Goal: Find specific page/section: Find specific page/section

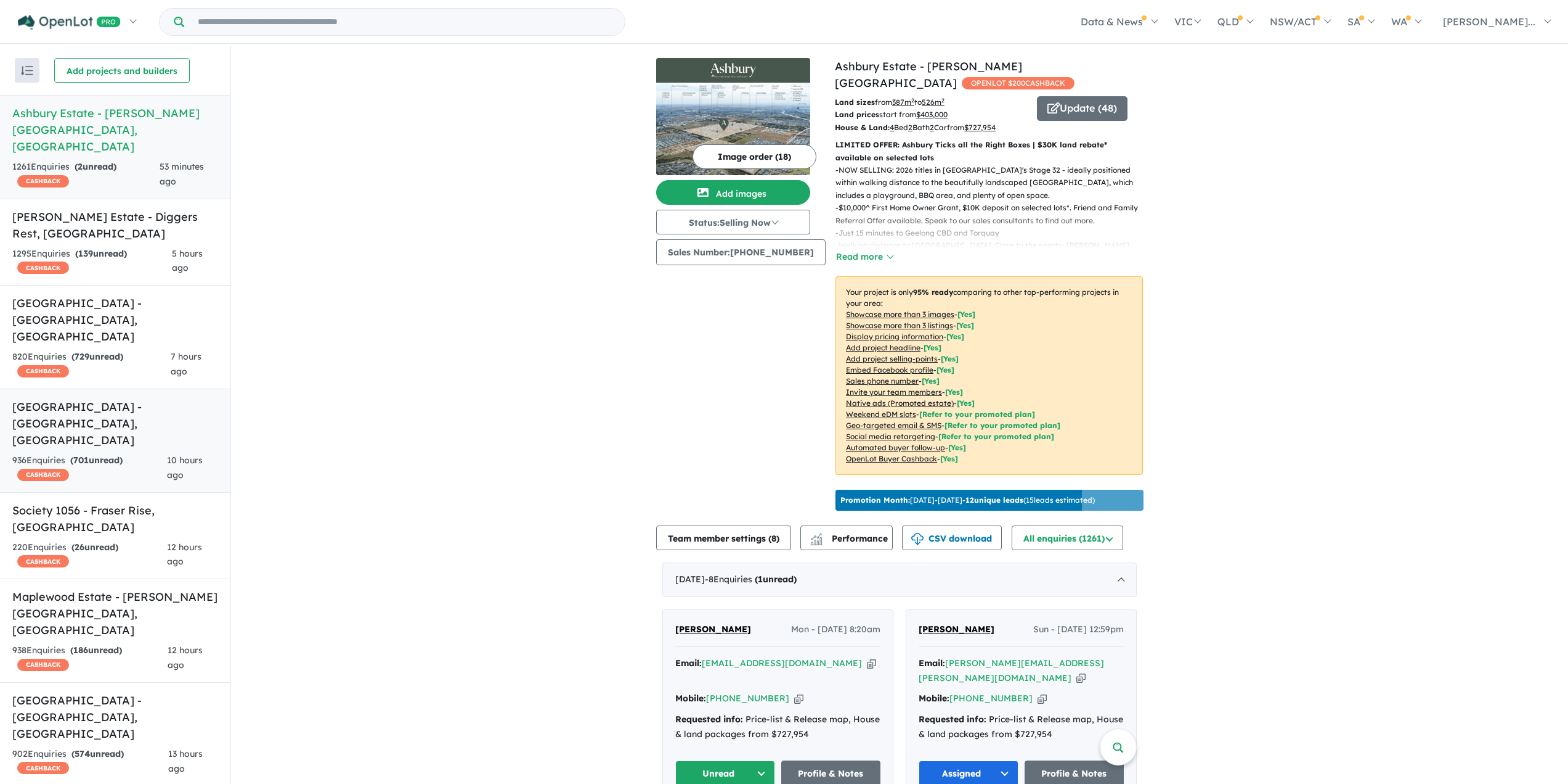
click at [112, 453] on div "936 Enquir ies ( 701 unread) CASHBACK" at bounding box center [90, 467] width 154 height 29
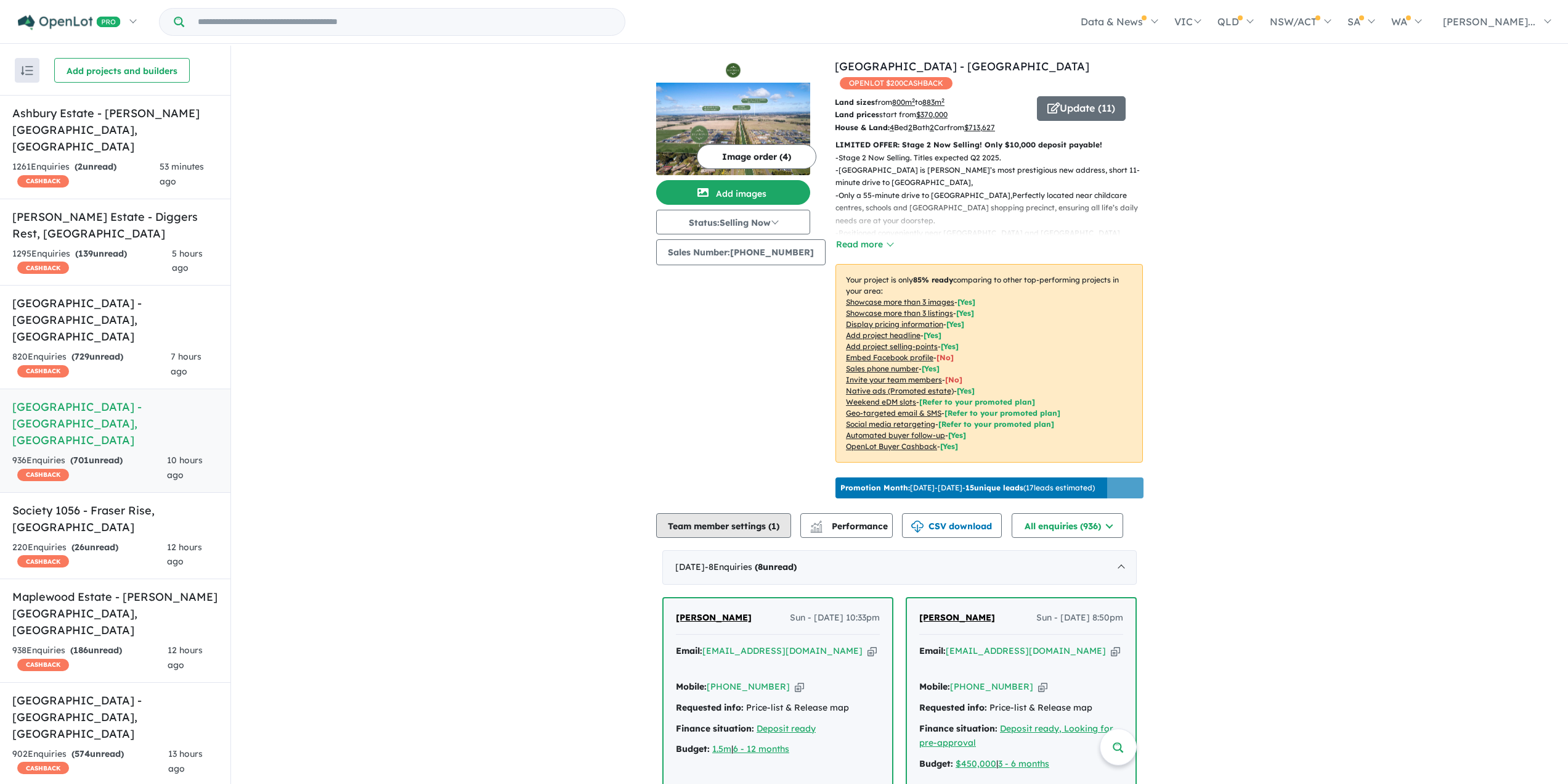
click at [730, 524] on button "Team member settings ( 1 )" at bounding box center [723, 525] width 135 height 25
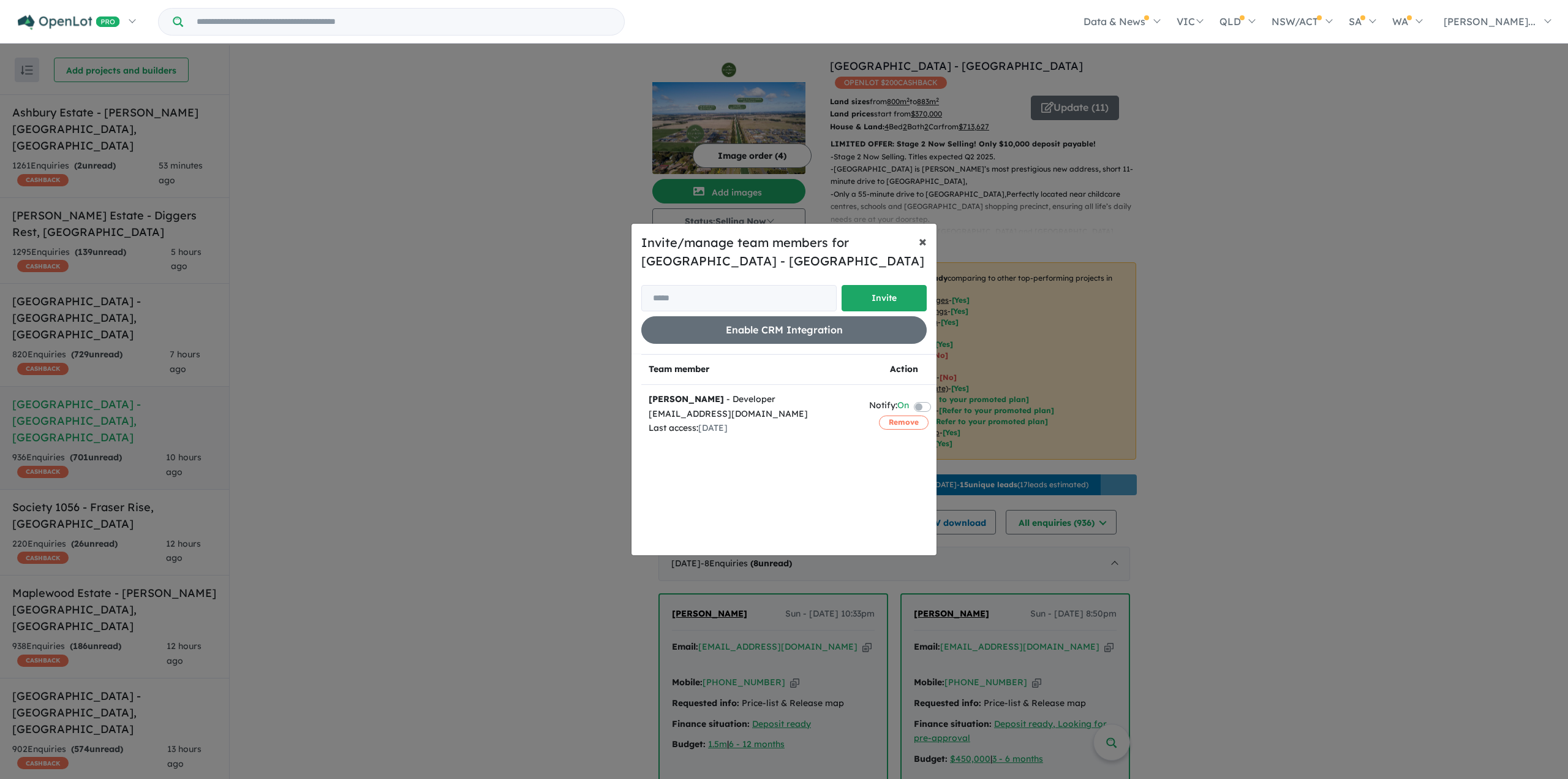
drag, startPoint x: 921, startPoint y: 242, endPoint x: 514, endPoint y: 122, distance: 424.3
click at [920, 242] on span "×" at bounding box center [922, 241] width 8 height 19
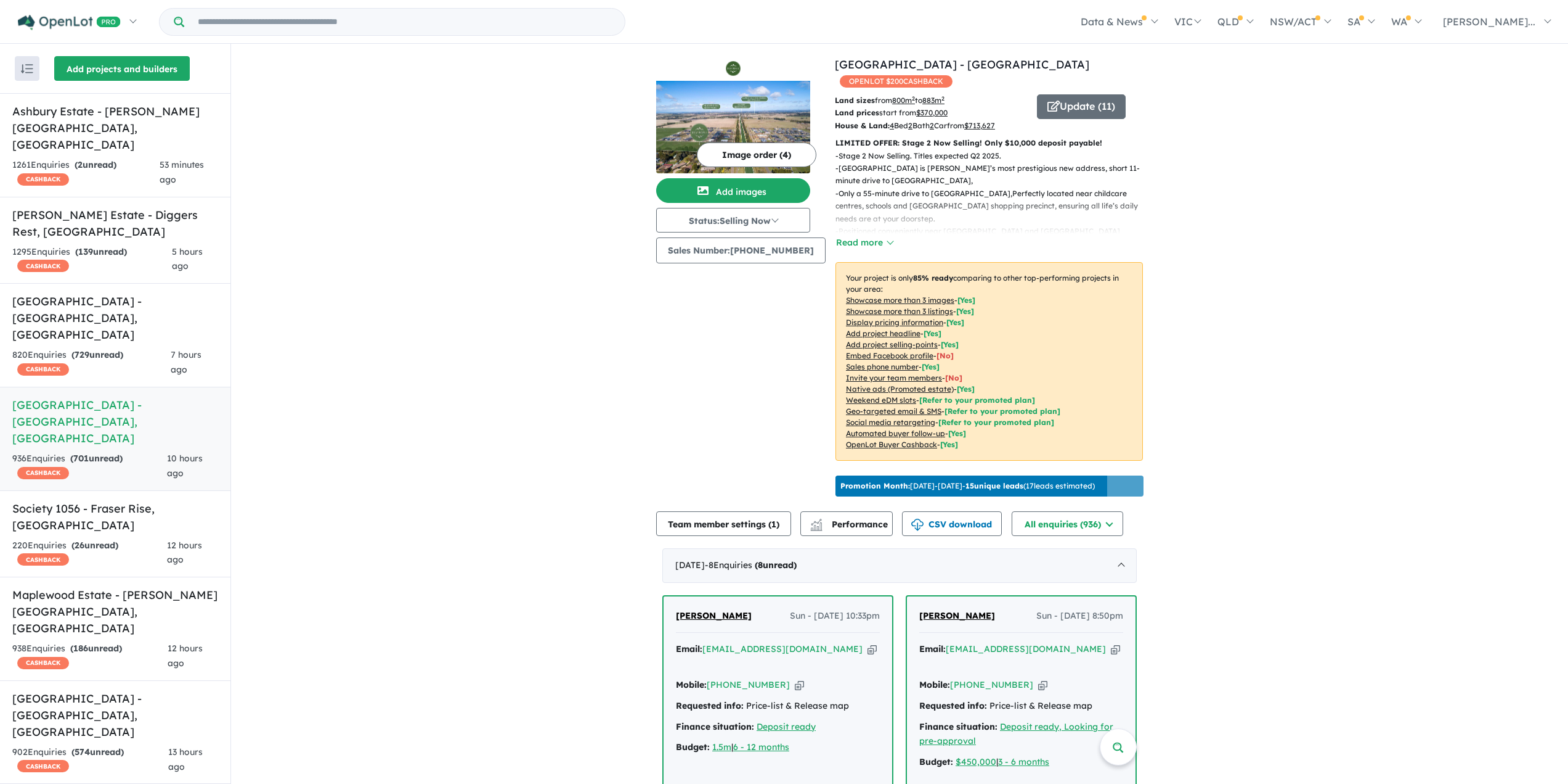
click at [142, 67] on button "Add projects and builders" at bounding box center [121, 68] width 136 height 25
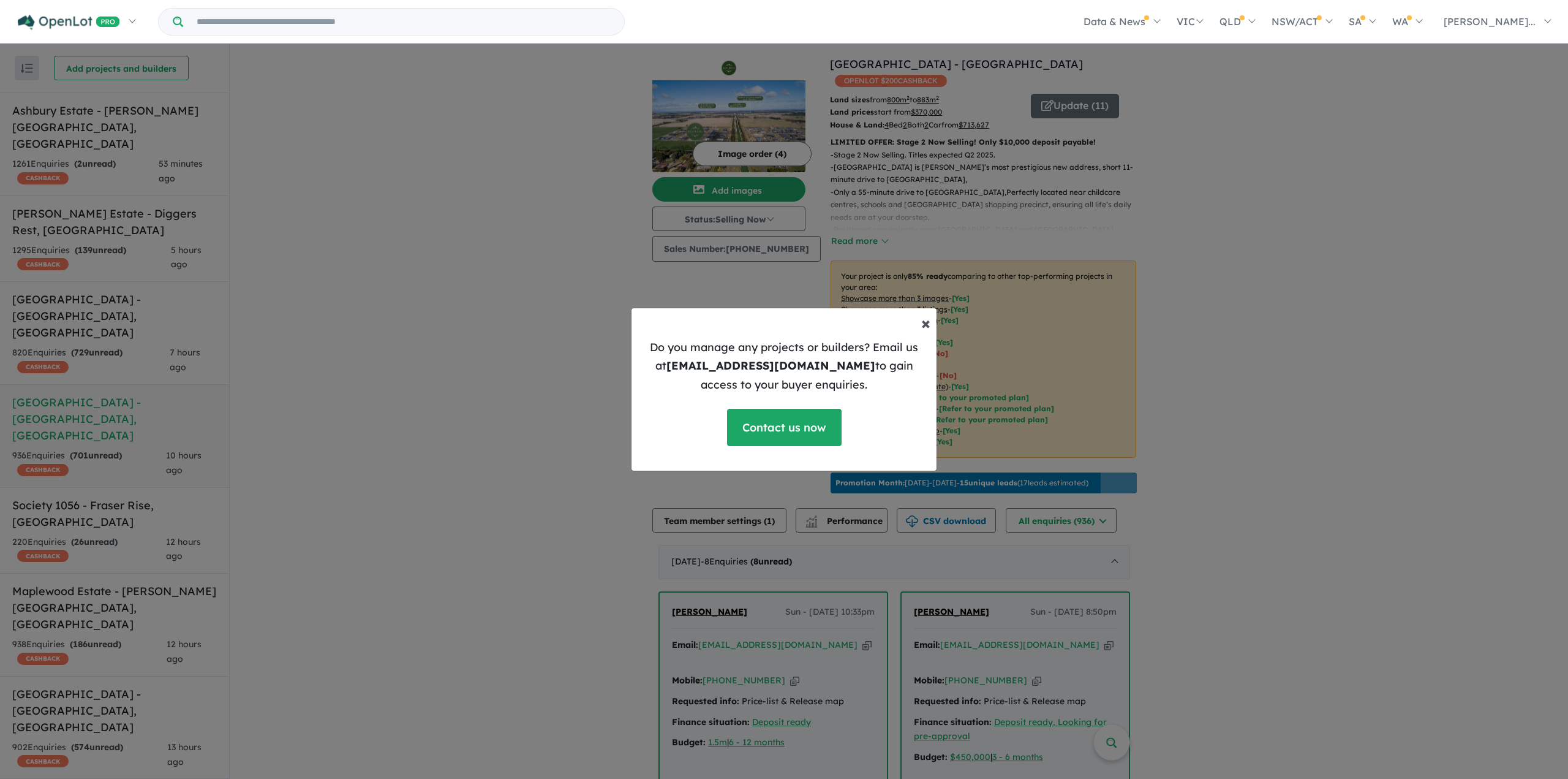
click at [922, 323] on span "×" at bounding box center [926, 323] width 9 height 21
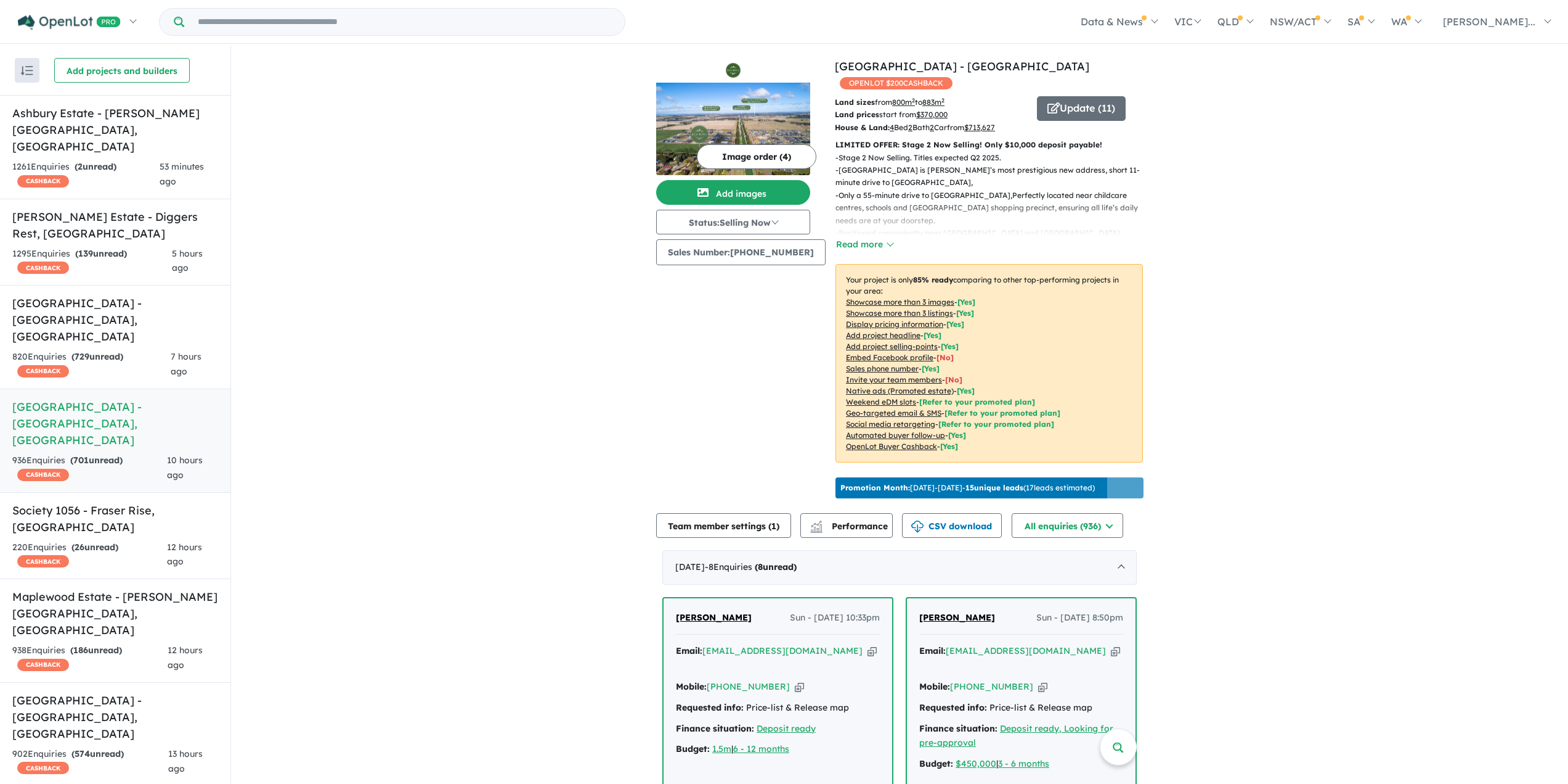
click at [230, 20] on input "Try estate name, suburb, builder or developer" at bounding box center [404, 22] width 435 height 27
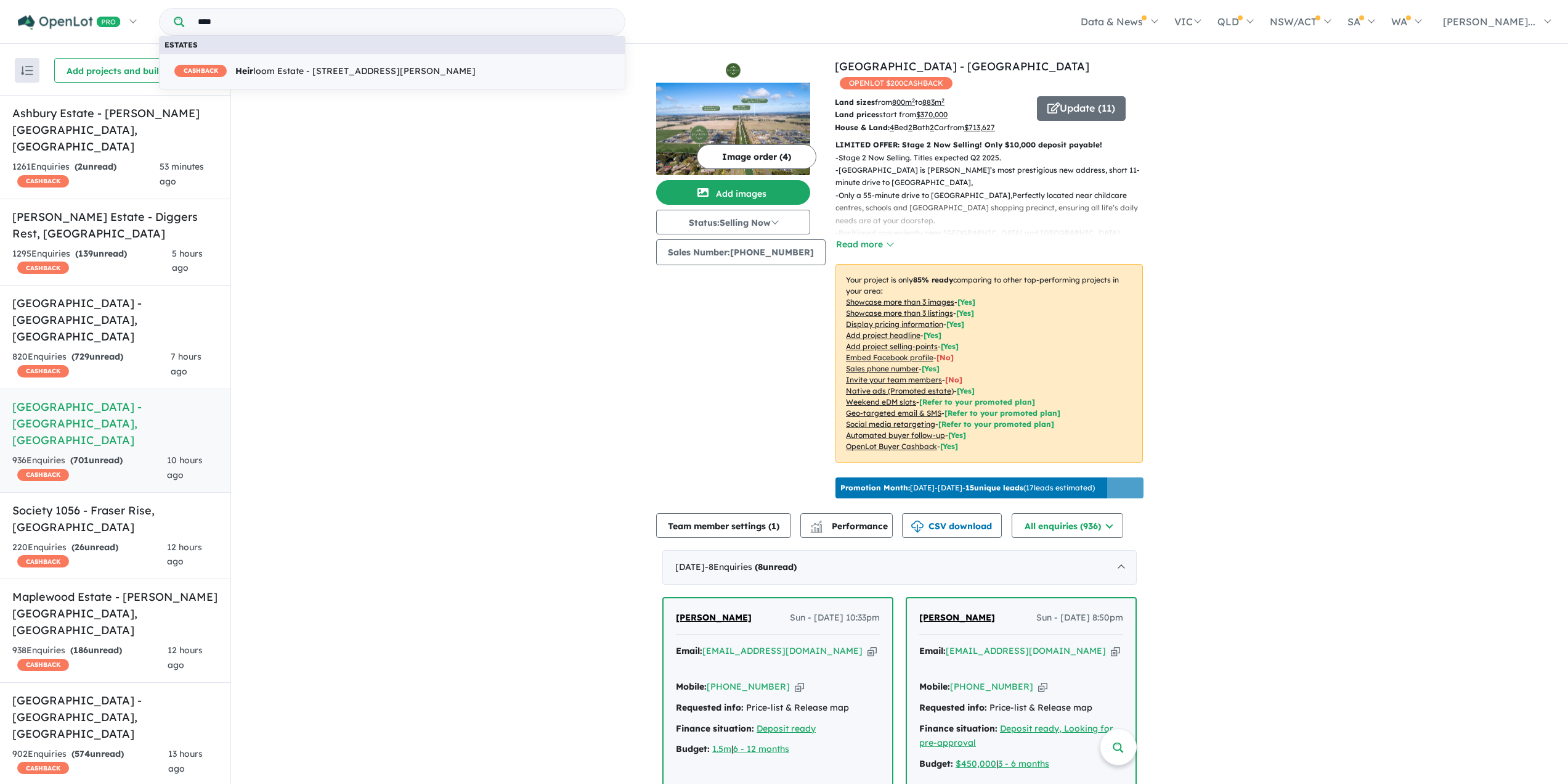
type input "****"
click at [403, 67] on span "CASHBACK Heir loom Estate - [STREET_ADDRESS][PERSON_NAME]" at bounding box center [325, 71] width 301 height 15
